Goal: Transaction & Acquisition: Download file/media

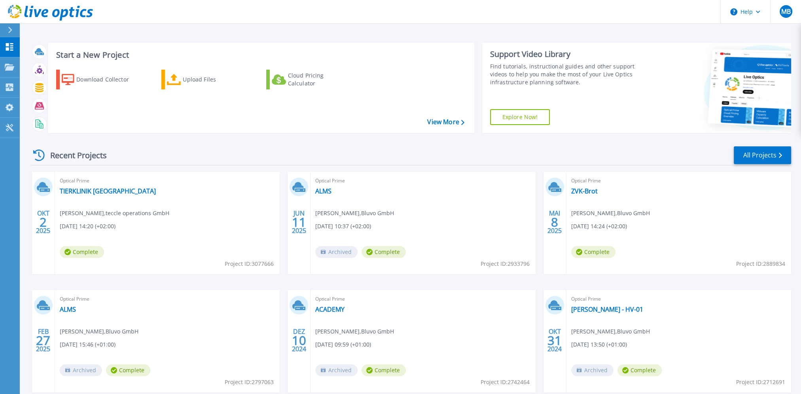
click at [135, 21] on header "Help MB Endbenutzer Marc Bettenhausen Marc.Bettenhausen@bluvo.de Bluvo GmbH My …" at bounding box center [400, 12] width 801 height 24
click at [140, 18] on header "Help MB Endbenutzer Marc Bettenhausen Marc.Bettenhausen@bluvo.de Bluvo GmbH My …" at bounding box center [400, 12] width 801 height 24
drag, startPoint x: 220, startPoint y: 156, endPoint x: 223, endPoint y: 103, distance: 53.5
click at [220, 156] on div "Recent Projects All Projects" at bounding box center [410, 156] width 761 height 20
click at [207, 30] on div "Start a New Project Download Collector Upload Files Cloud Pricing Calculator Vi…" at bounding box center [410, 207] width 781 height 415
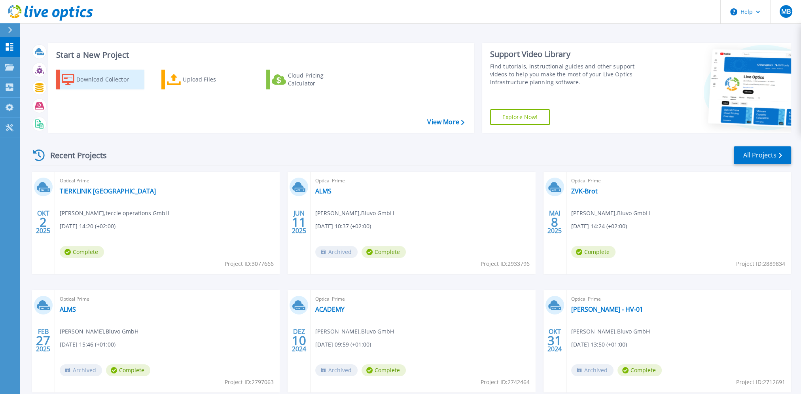
click at [106, 81] on div "Download Collector" at bounding box center [107, 80] width 63 height 16
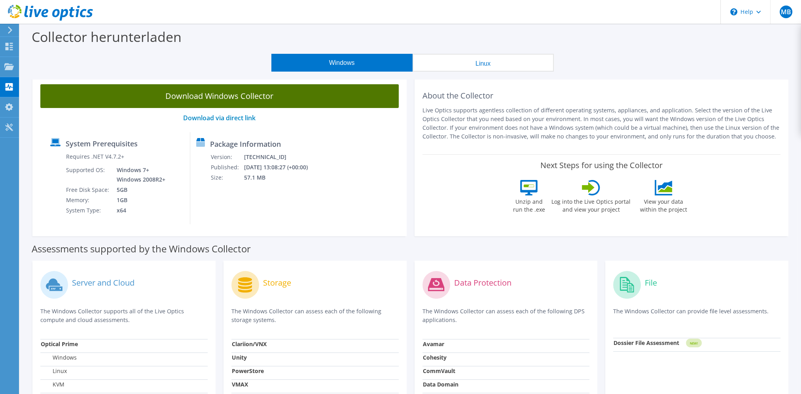
click at [218, 91] on link "Download Windows Collector" at bounding box center [219, 96] width 358 height 24
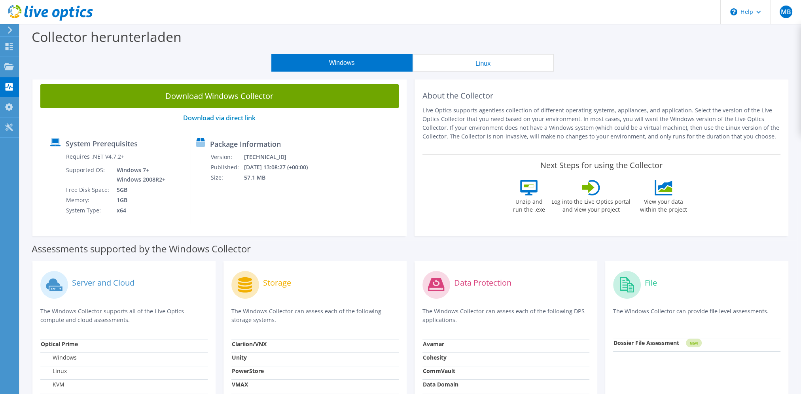
click at [250, 35] on div "Collector herunterladen" at bounding box center [410, 39] width 773 height 30
click at [233, 30] on div "Collector herunterladen" at bounding box center [410, 39] width 773 height 30
